Goal: Task Accomplishment & Management: Manage account settings

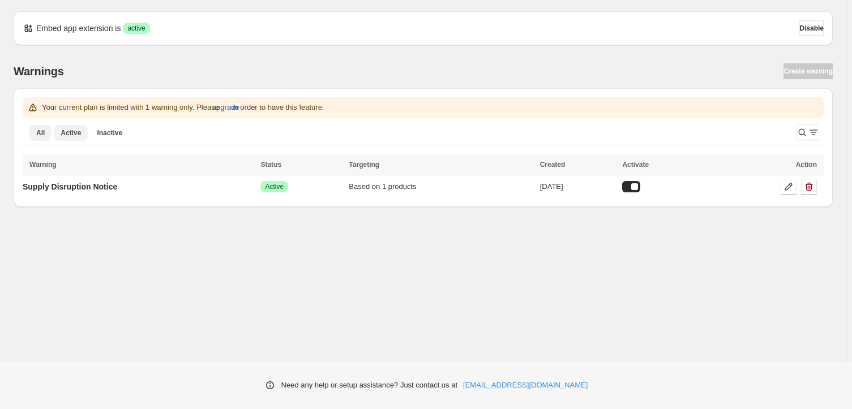
click at [65, 133] on span "Active" at bounding box center [71, 133] width 20 height 9
click at [72, 134] on span "Active" at bounding box center [71, 133] width 20 height 9
click at [44, 135] on span "All" at bounding box center [40, 133] width 8 height 9
click at [104, 133] on span "Inactive" at bounding box center [109, 133] width 25 height 9
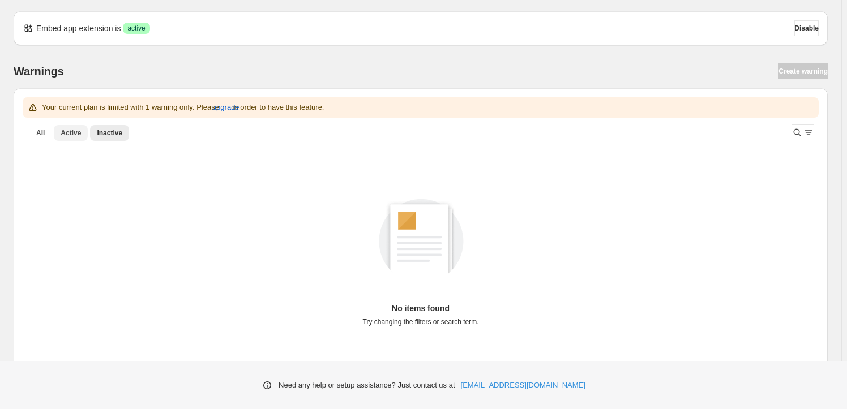
click at [69, 139] on button "Active" at bounding box center [71, 133] width 34 height 16
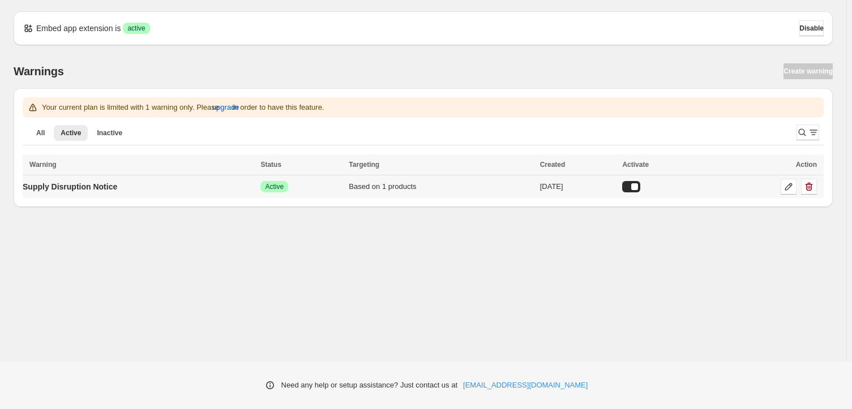
click at [284, 182] on span "Active" at bounding box center [274, 186] width 19 height 9
click at [792, 186] on icon at bounding box center [788, 186] width 11 height 11
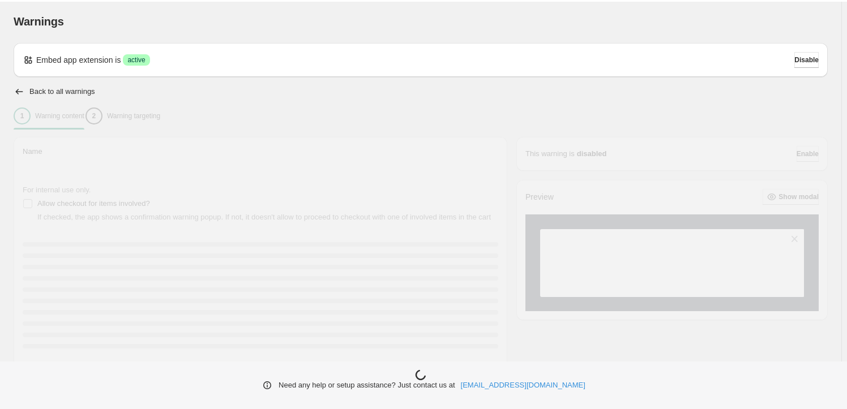
type input "**********"
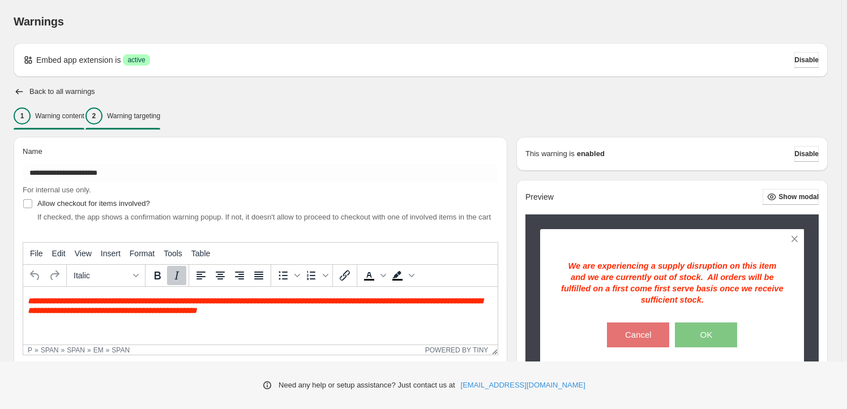
click at [143, 119] on p "Warning targeting" at bounding box center [133, 116] width 53 height 9
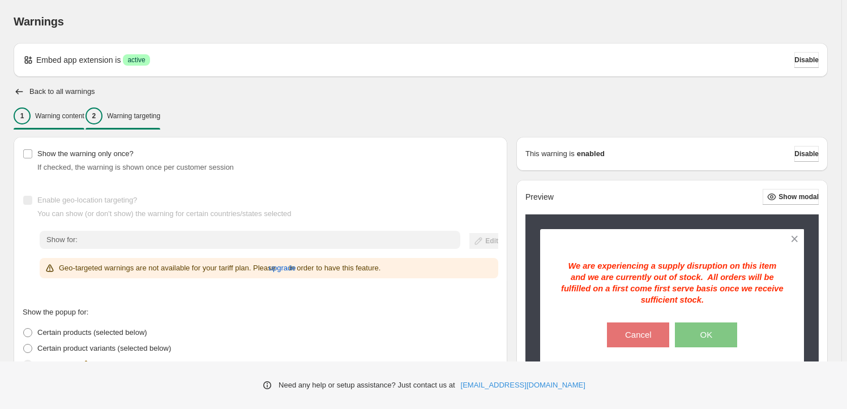
click at [54, 110] on div "1 Warning content" at bounding box center [49, 116] width 71 height 17
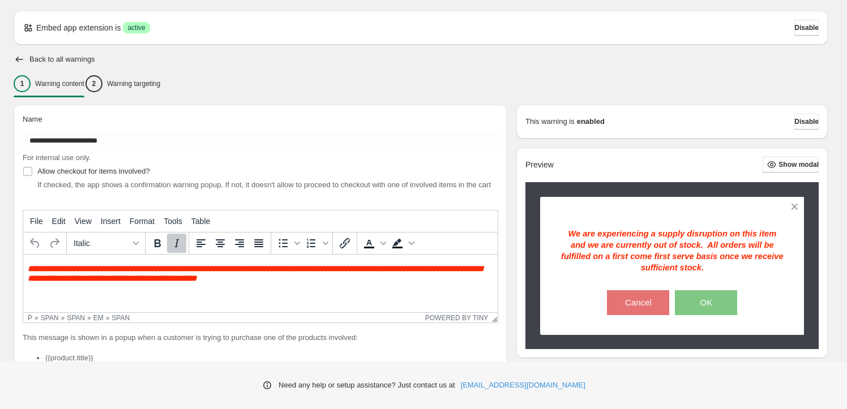
scroll to position [27, 0]
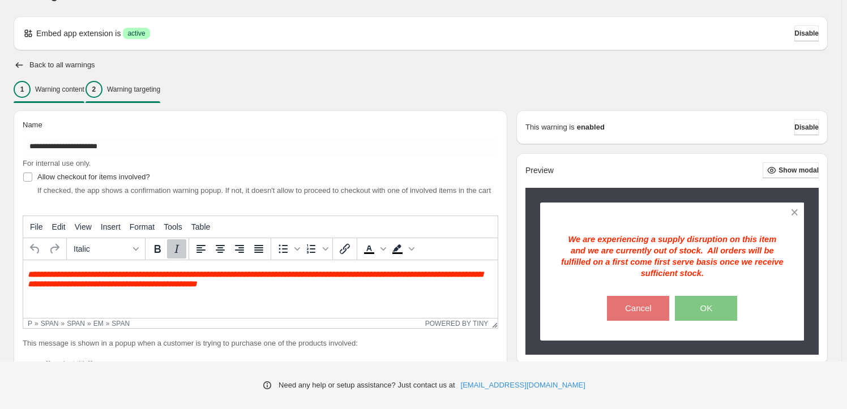
click at [141, 91] on p "Warning targeting" at bounding box center [133, 89] width 53 height 9
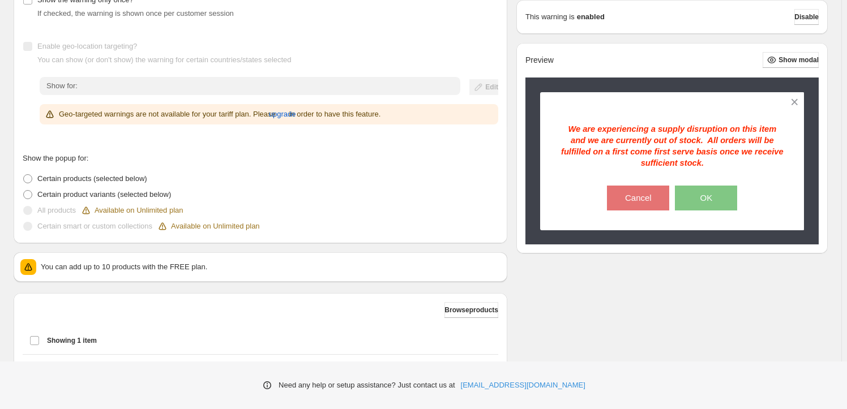
scroll to position [257, 0]
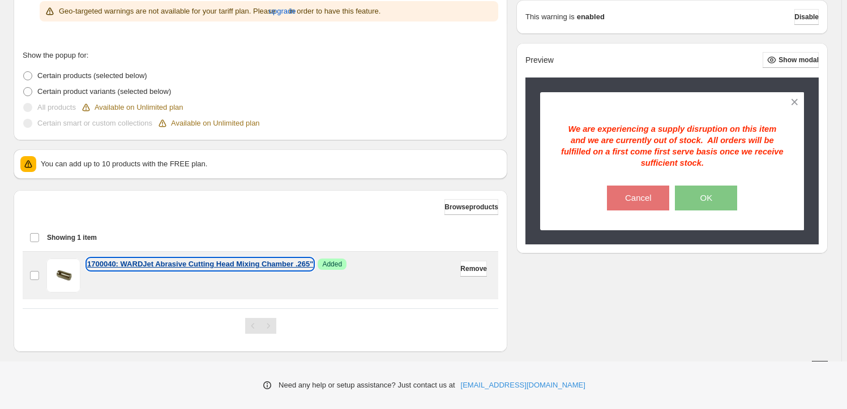
click at [227, 267] on p "1700040: WARDJet Abrasive Cutting Head Mixing Chamber .265"" at bounding box center [200, 264] width 226 height 11
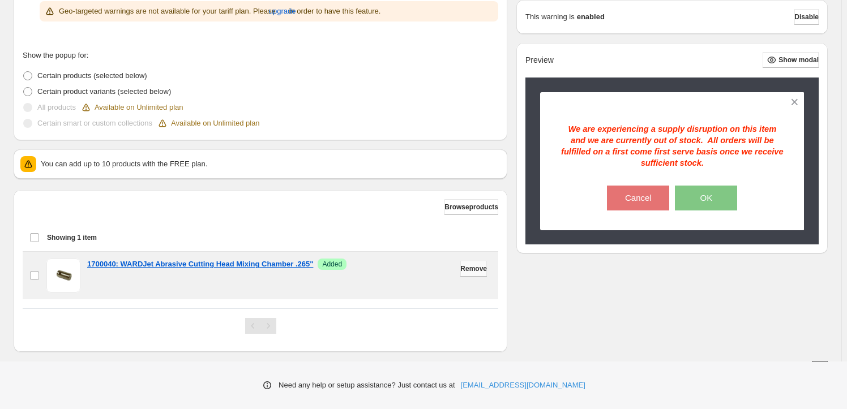
click at [468, 269] on span "Remove" at bounding box center [473, 268] width 27 height 9
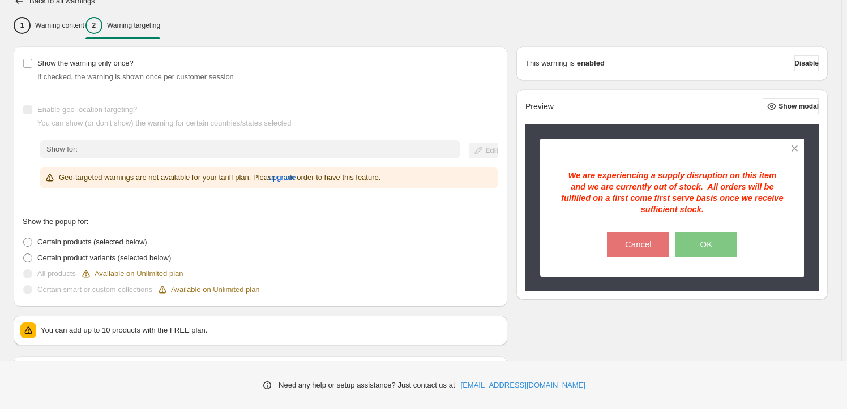
scroll to position [0, 0]
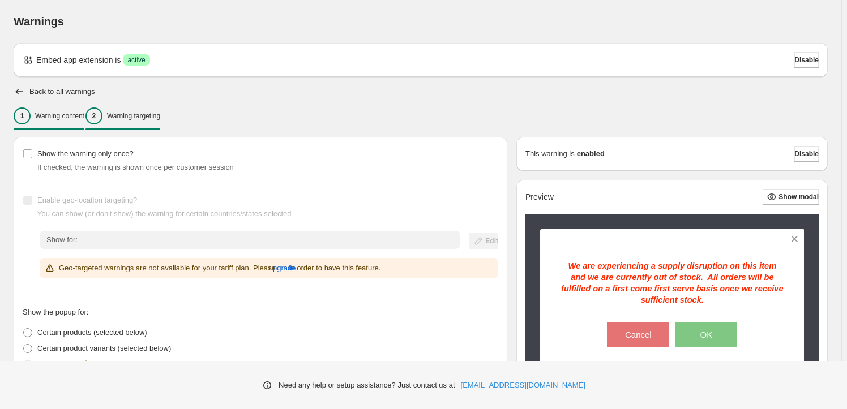
click at [46, 118] on p "Warning content" at bounding box center [59, 116] width 49 height 9
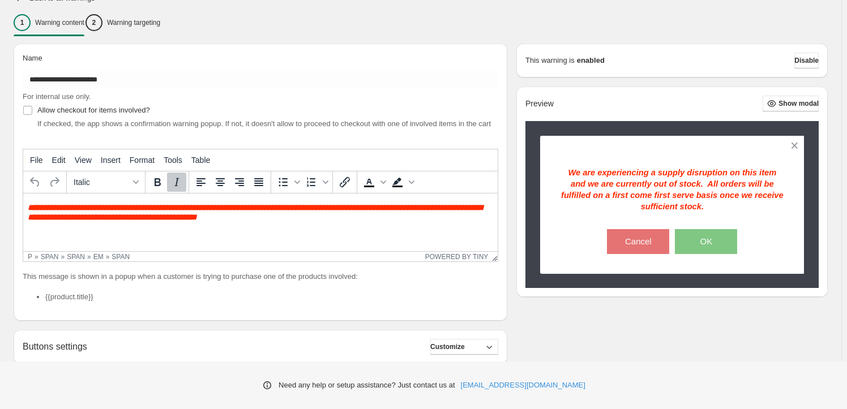
scroll to position [78, 0]
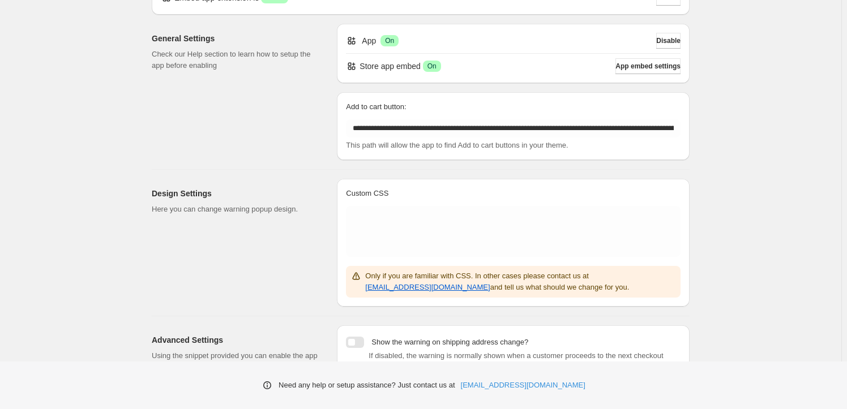
scroll to position [206, 0]
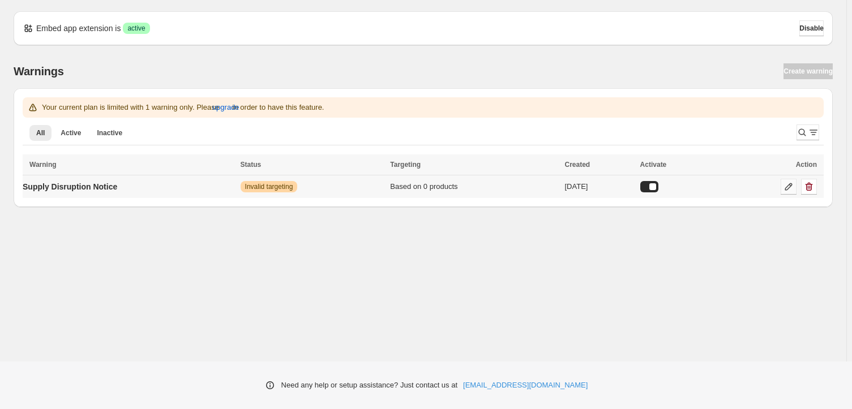
click at [790, 188] on icon at bounding box center [788, 186] width 11 height 11
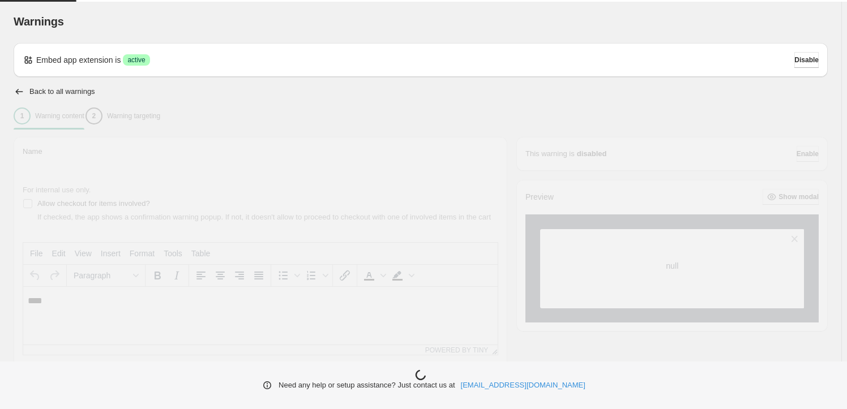
type input "**********"
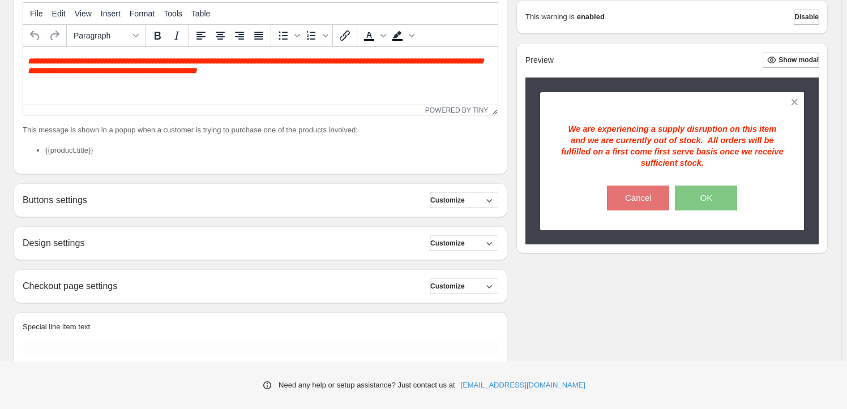
scroll to position [257, 0]
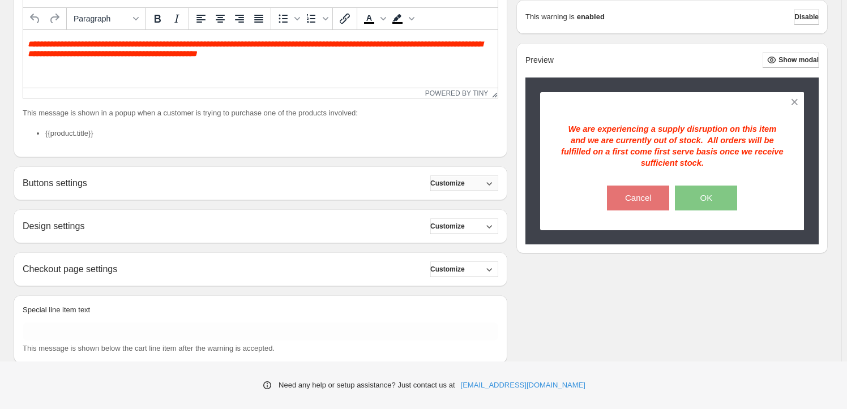
click at [494, 181] on icon "button" at bounding box center [489, 183] width 11 height 11
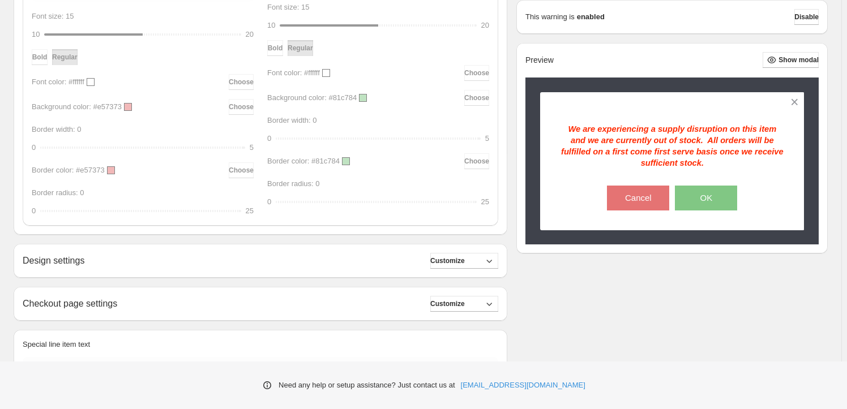
scroll to position [567, 0]
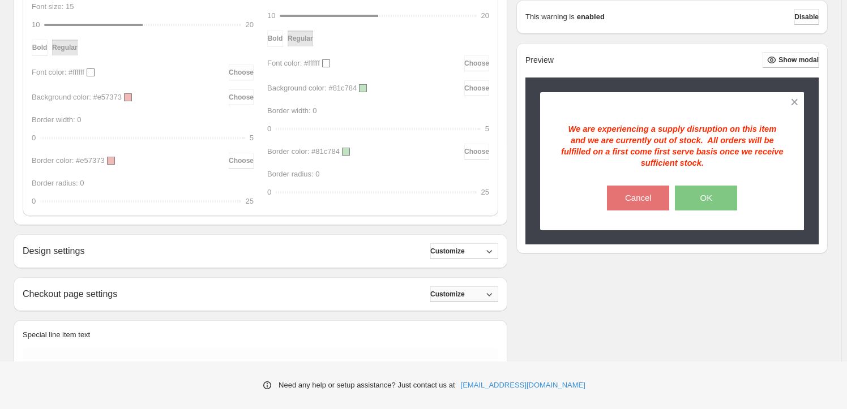
click at [495, 293] on icon "button" at bounding box center [489, 294] width 11 height 11
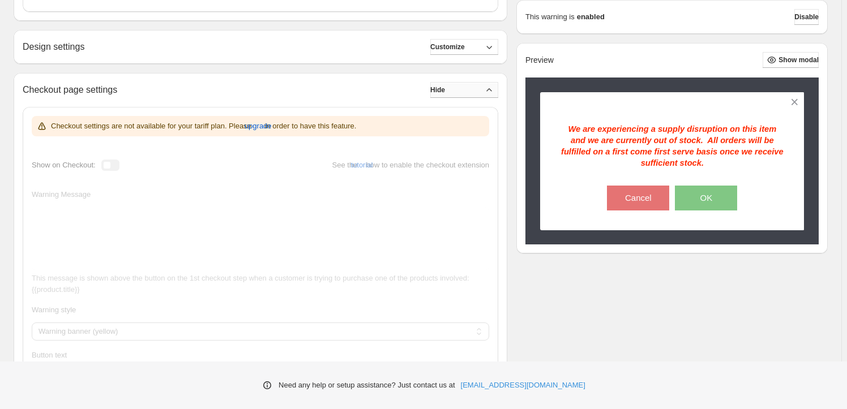
scroll to position [773, 0]
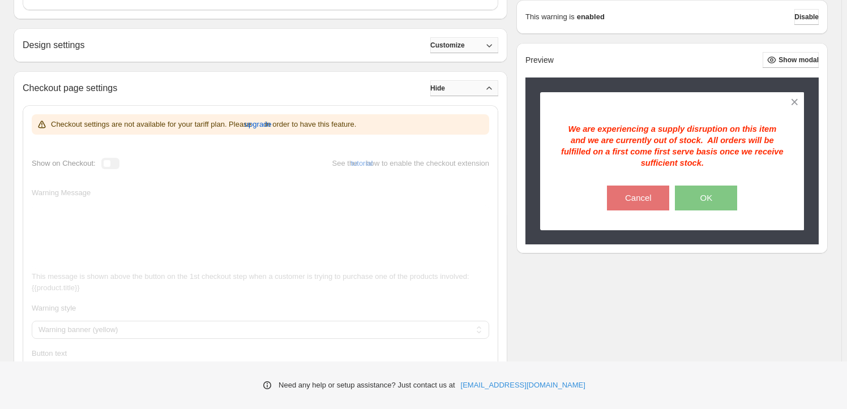
click at [490, 41] on icon "button" at bounding box center [489, 45] width 11 height 11
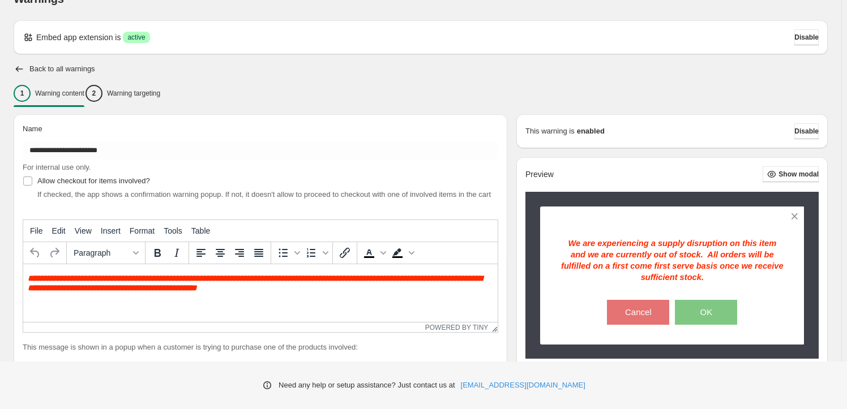
scroll to position [0, 0]
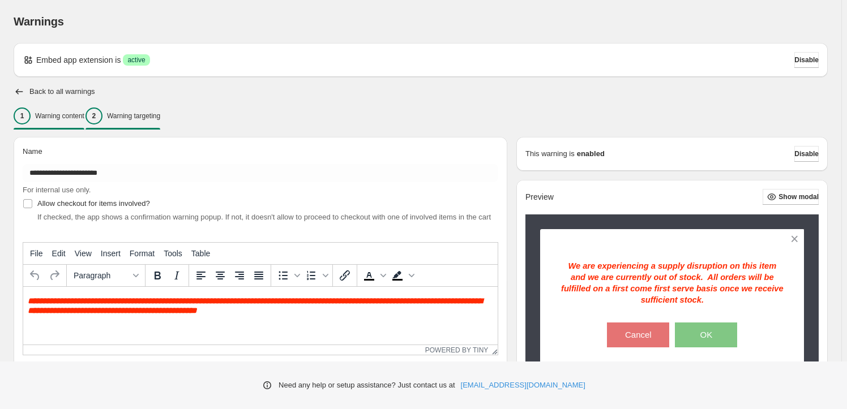
click at [148, 116] on p "Warning targeting" at bounding box center [133, 116] width 53 height 9
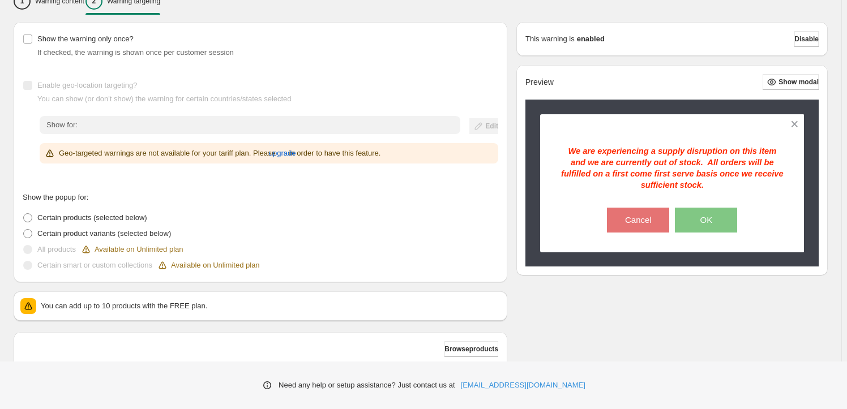
scroll to position [218, 0]
